Goal: Navigation & Orientation: Find specific page/section

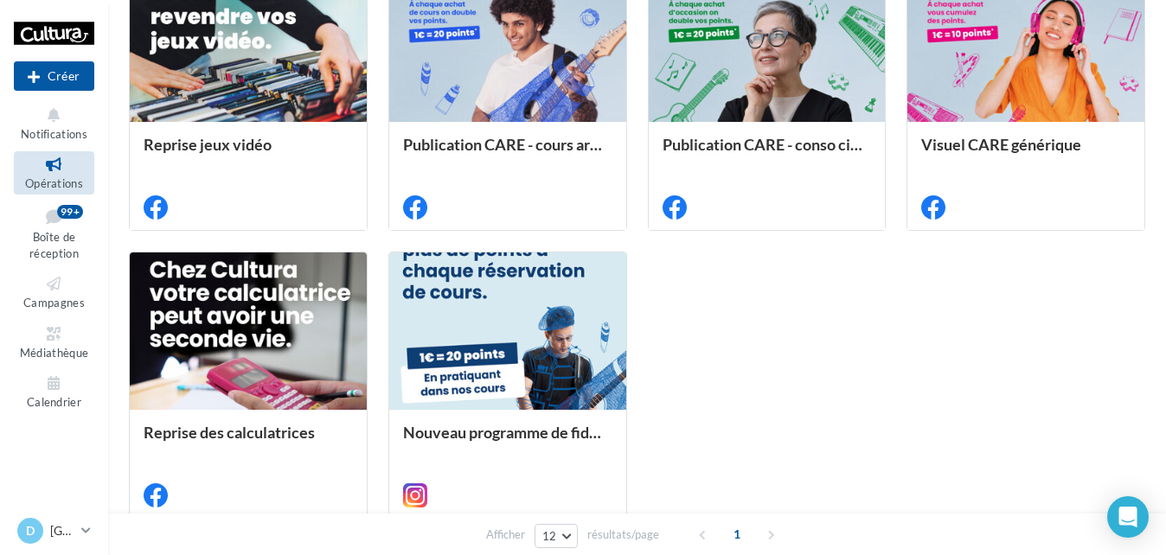
scroll to position [779, 0]
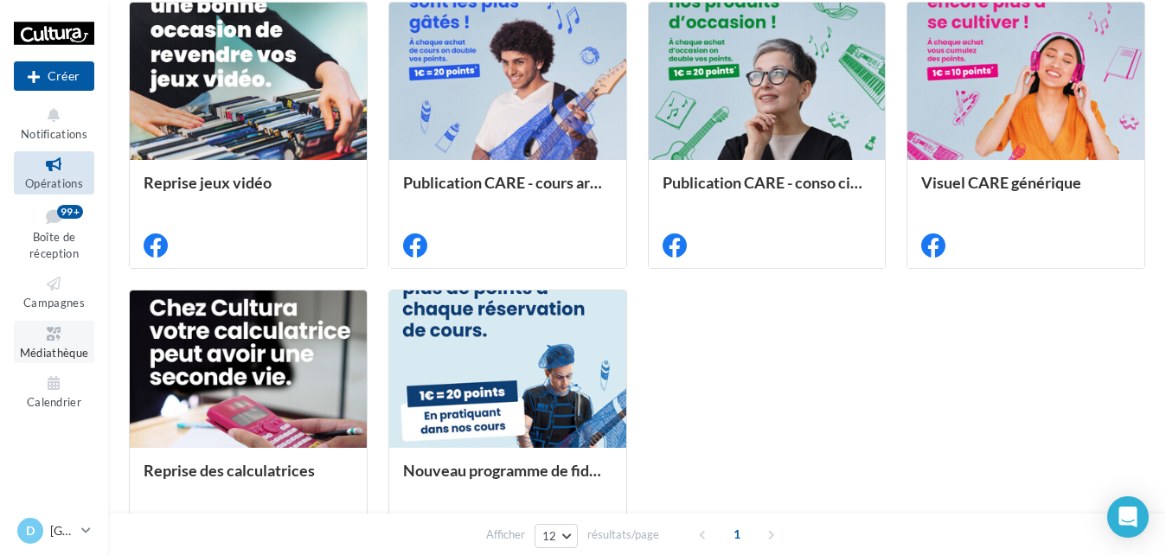
click at [70, 346] on span "Médiathèque" at bounding box center [54, 353] width 69 height 14
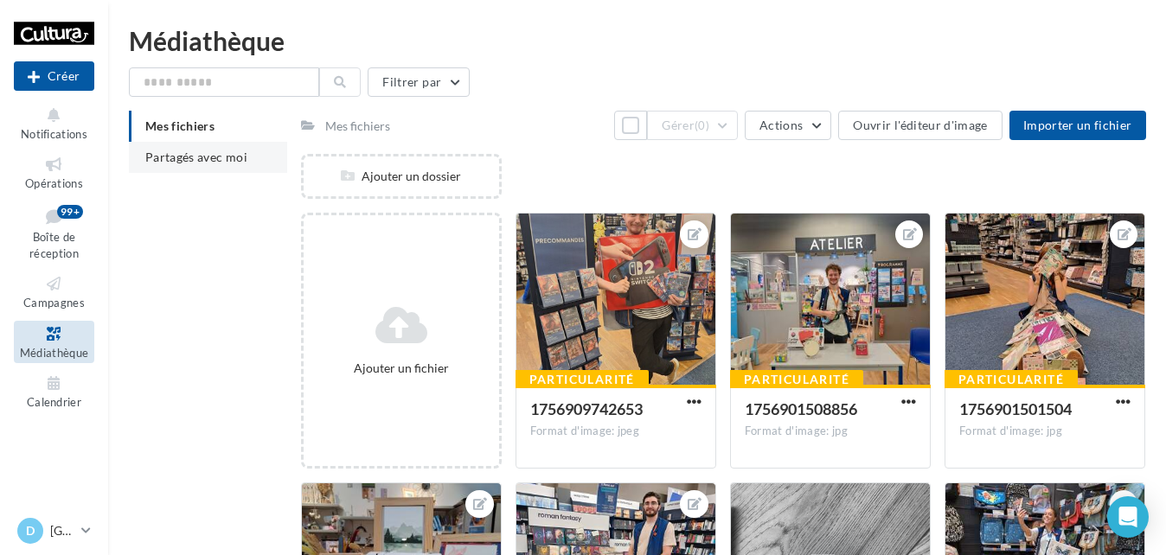
click at [203, 163] on span "Partagés avec moi" at bounding box center [196, 157] width 102 height 15
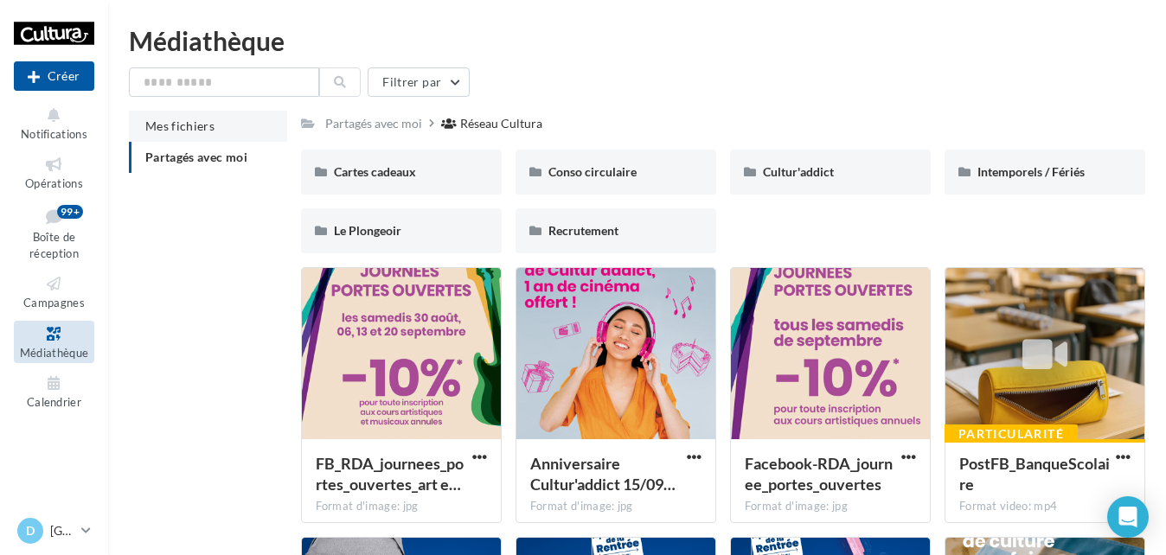
click at [182, 135] on li "Mes fichiers" at bounding box center [208, 126] width 158 height 31
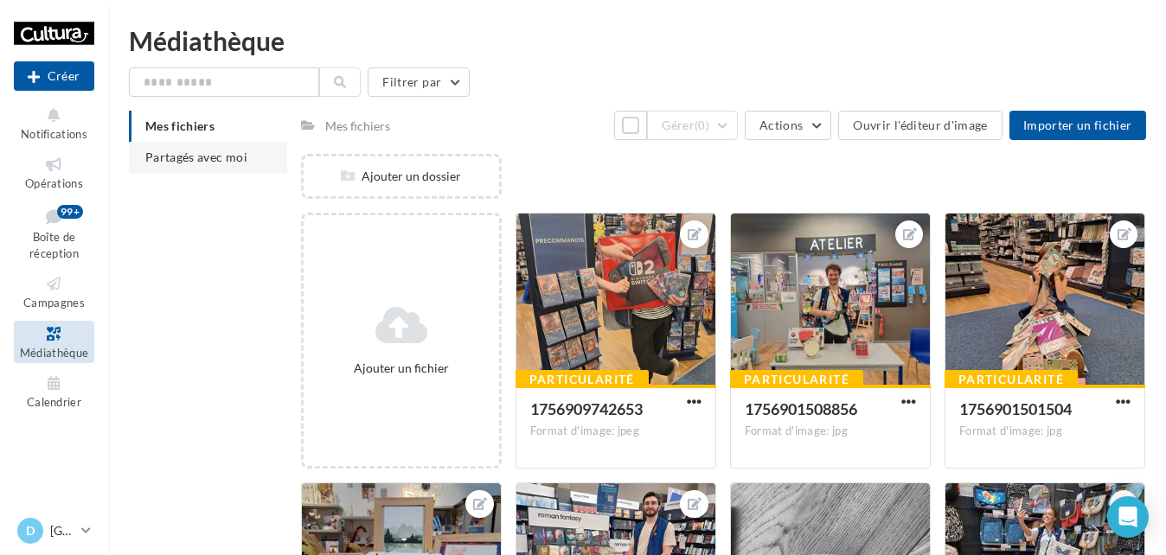
click at [157, 160] on span "Partagés avec moi" at bounding box center [196, 157] width 102 height 15
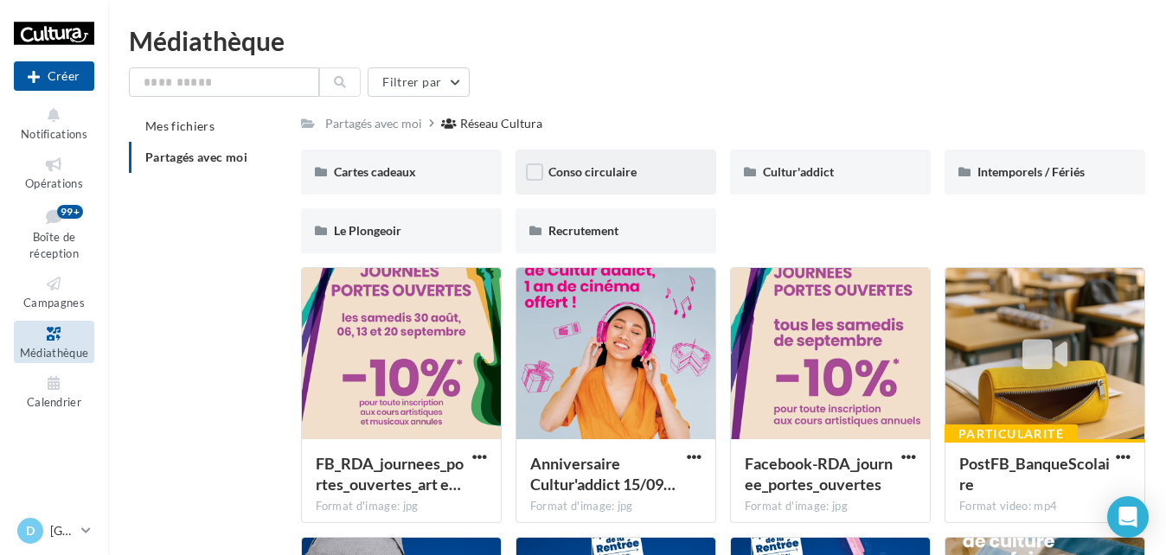
click at [613, 153] on div "Conso circulaire" at bounding box center [616, 172] width 201 height 45
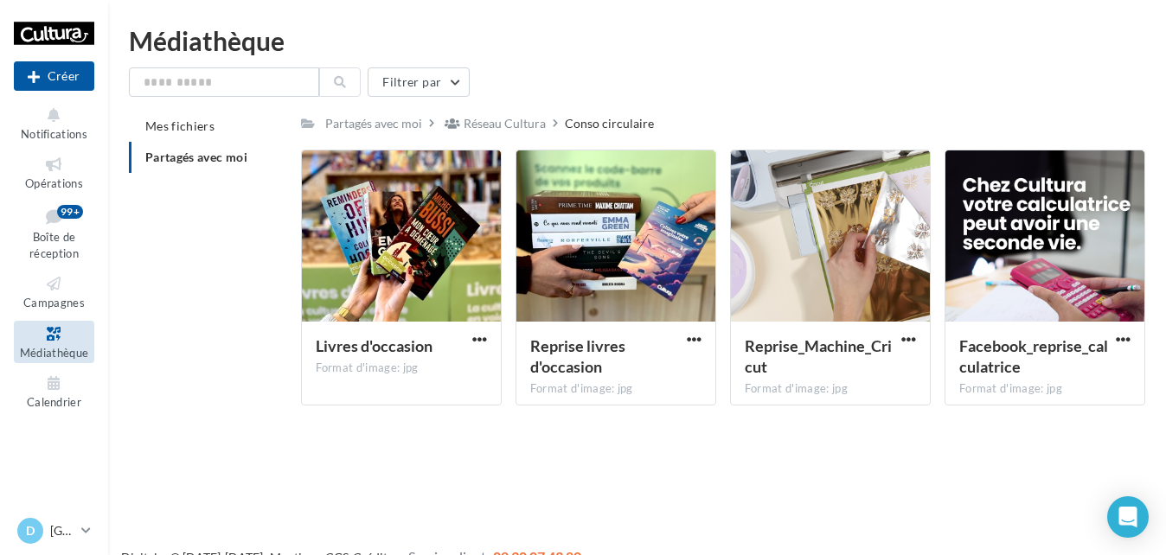
click at [222, 159] on span "Partagés avec moi" at bounding box center [196, 157] width 102 height 15
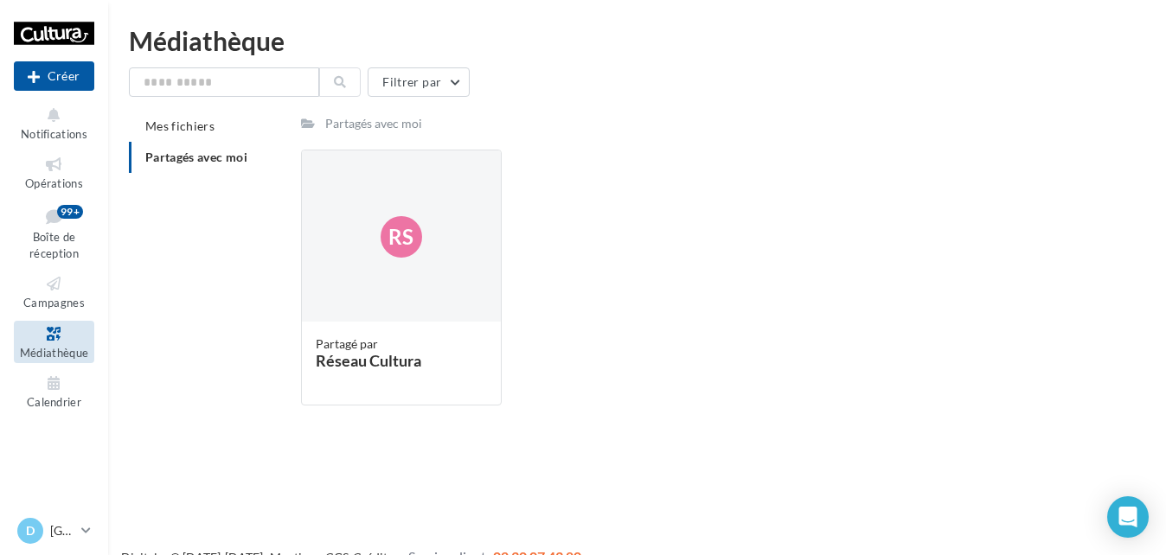
click at [222, 159] on span "Partagés avec moi" at bounding box center [196, 157] width 102 height 15
click at [177, 120] on span "Mes fichiers" at bounding box center [179, 126] width 69 height 15
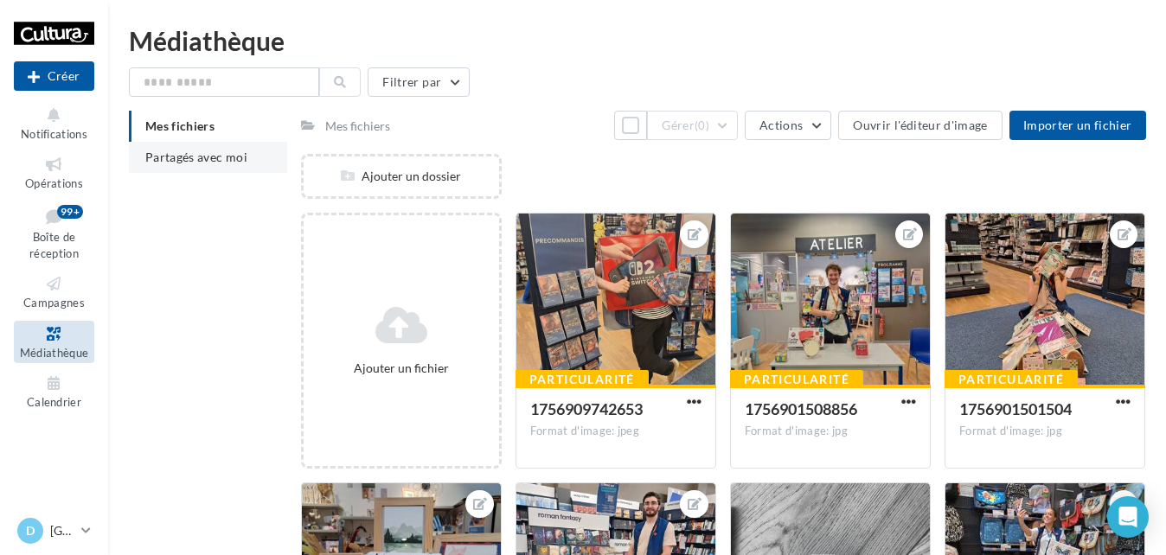
click at [202, 153] on span "Partagés avec moi" at bounding box center [196, 157] width 102 height 15
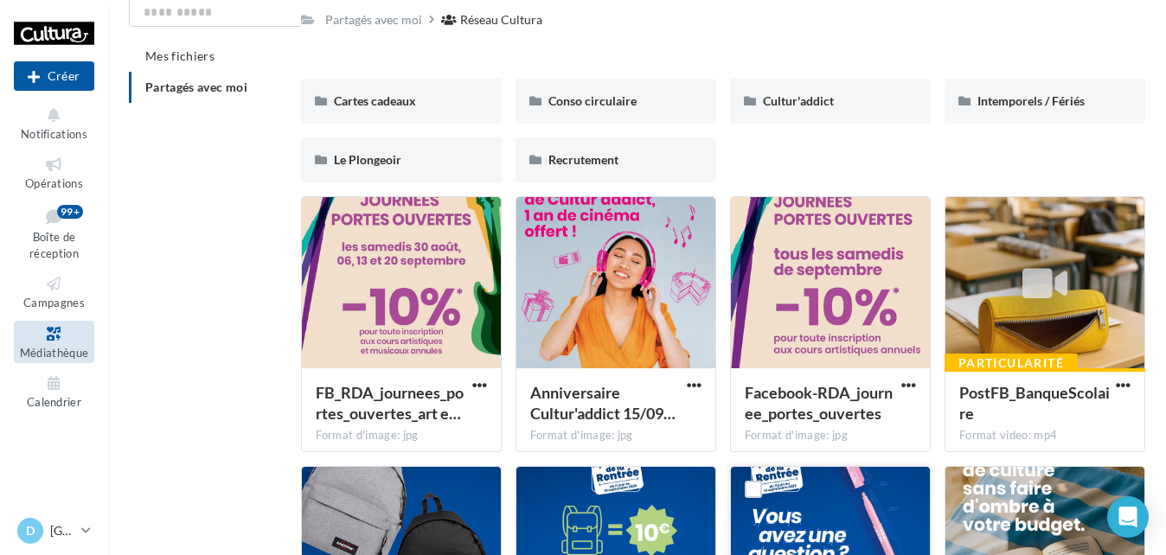
scroll to position [66, 0]
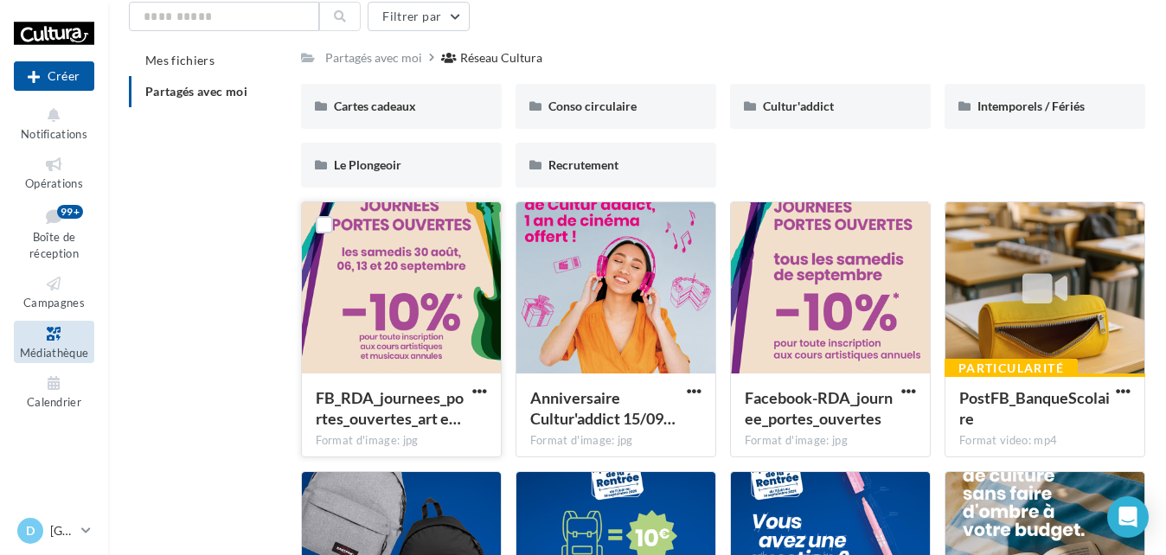
click at [428, 252] on div at bounding box center [401, 288] width 199 height 173
